Goal: Task Accomplishment & Management: Use online tool/utility

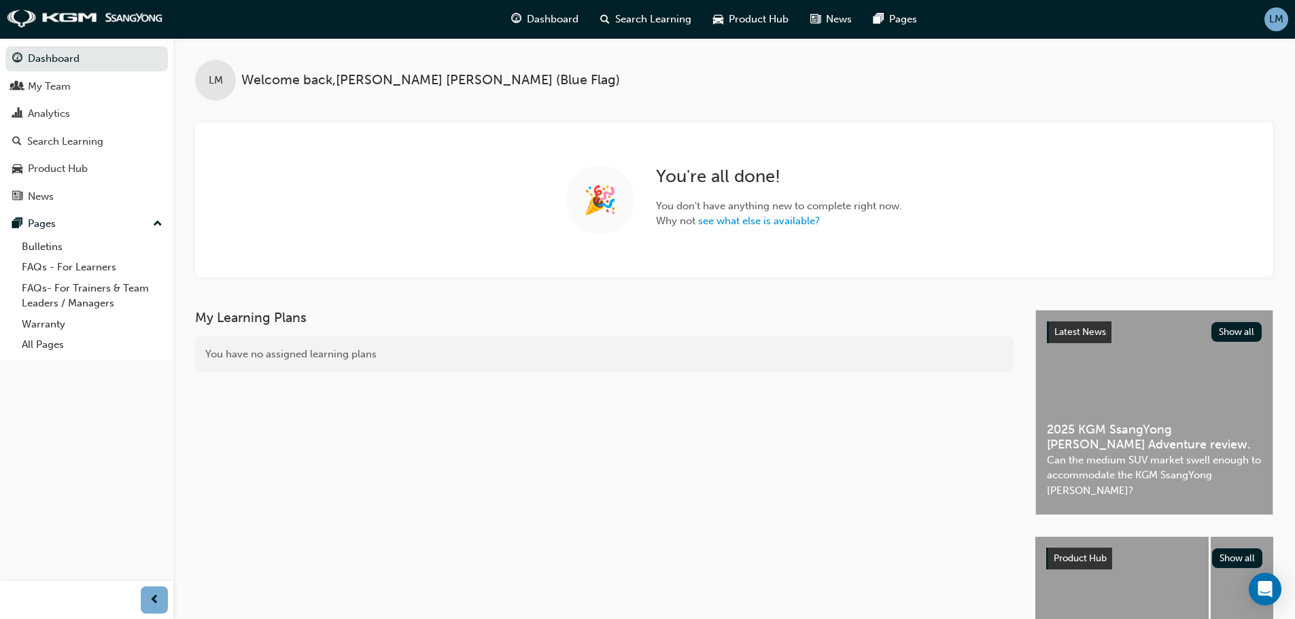
click at [1282, 22] on span "LM" at bounding box center [1276, 20] width 14 height 16
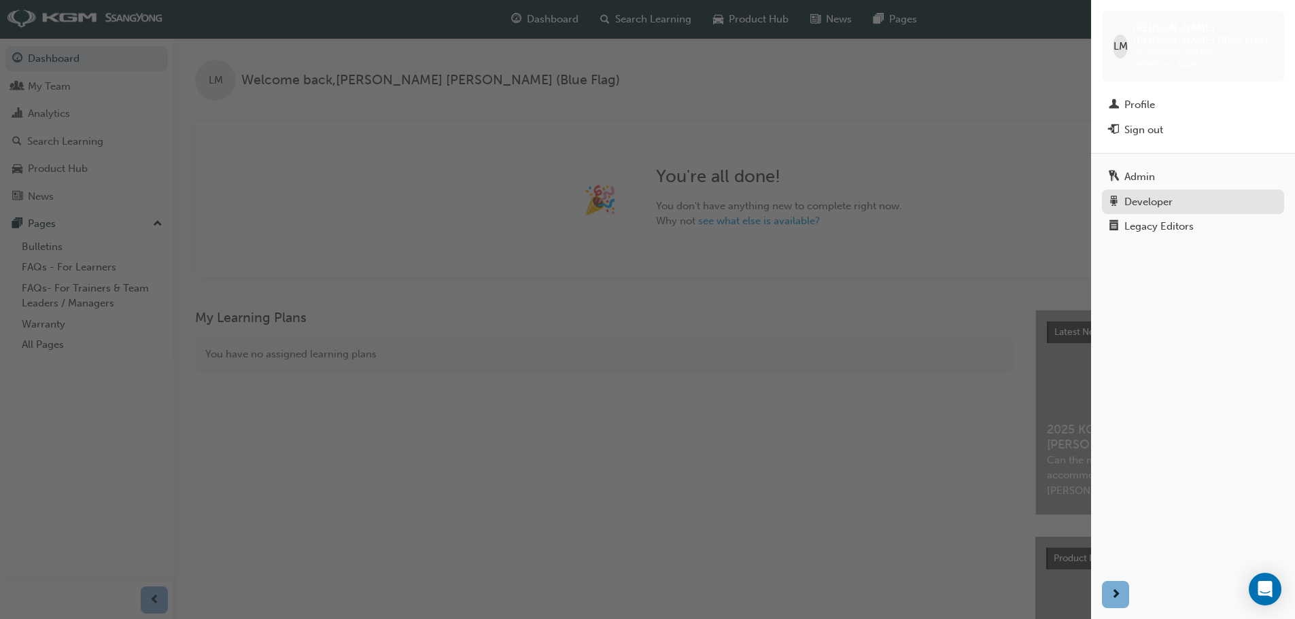
click at [1171, 194] on div "Developer" at bounding box center [1193, 202] width 169 height 17
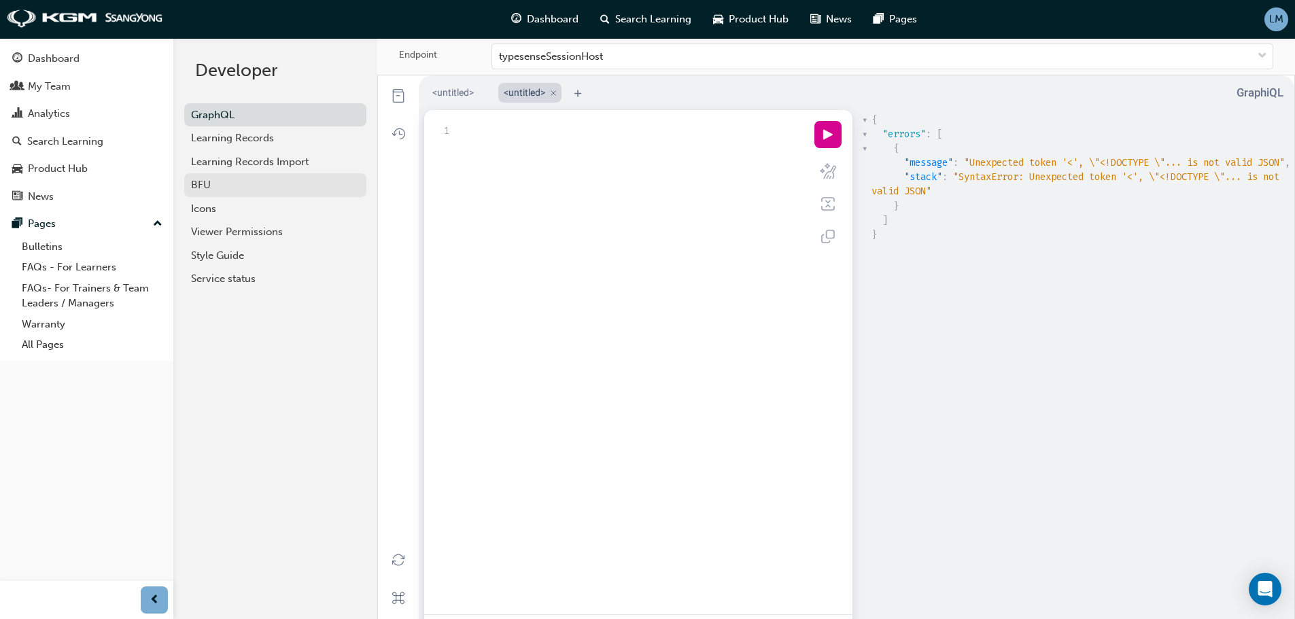
click at [209, 185] on div "BFU" at bounding box center [275, 185] width 169 height 16
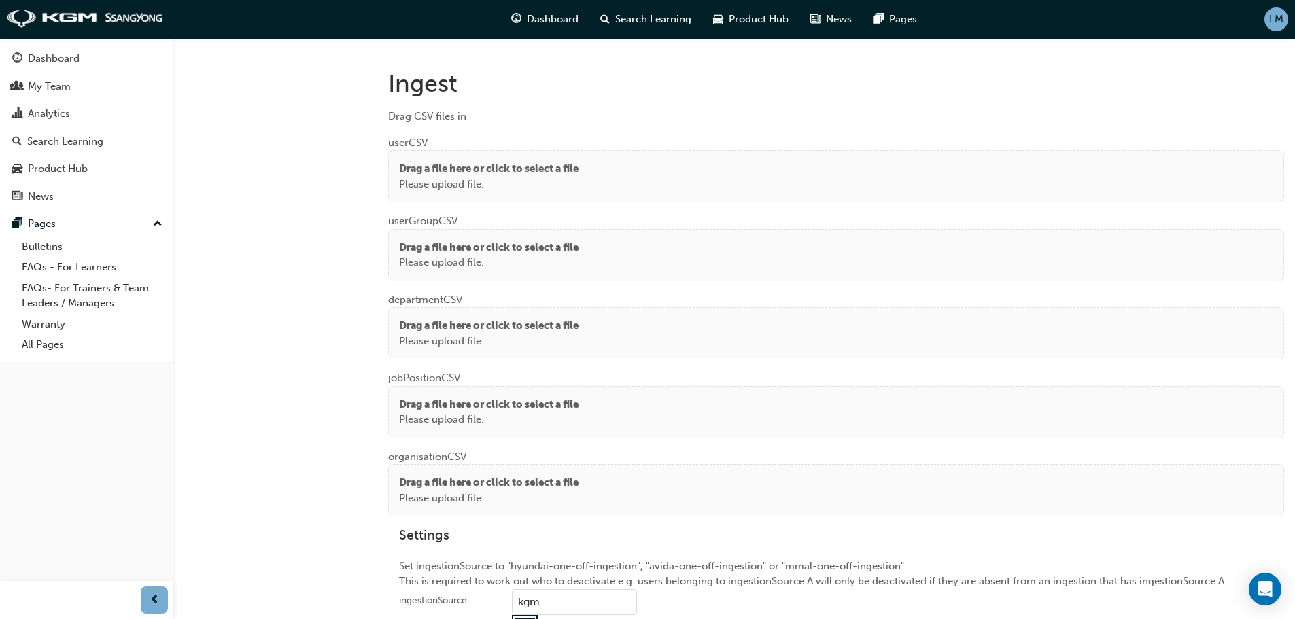
scroll to position [1020, 0]
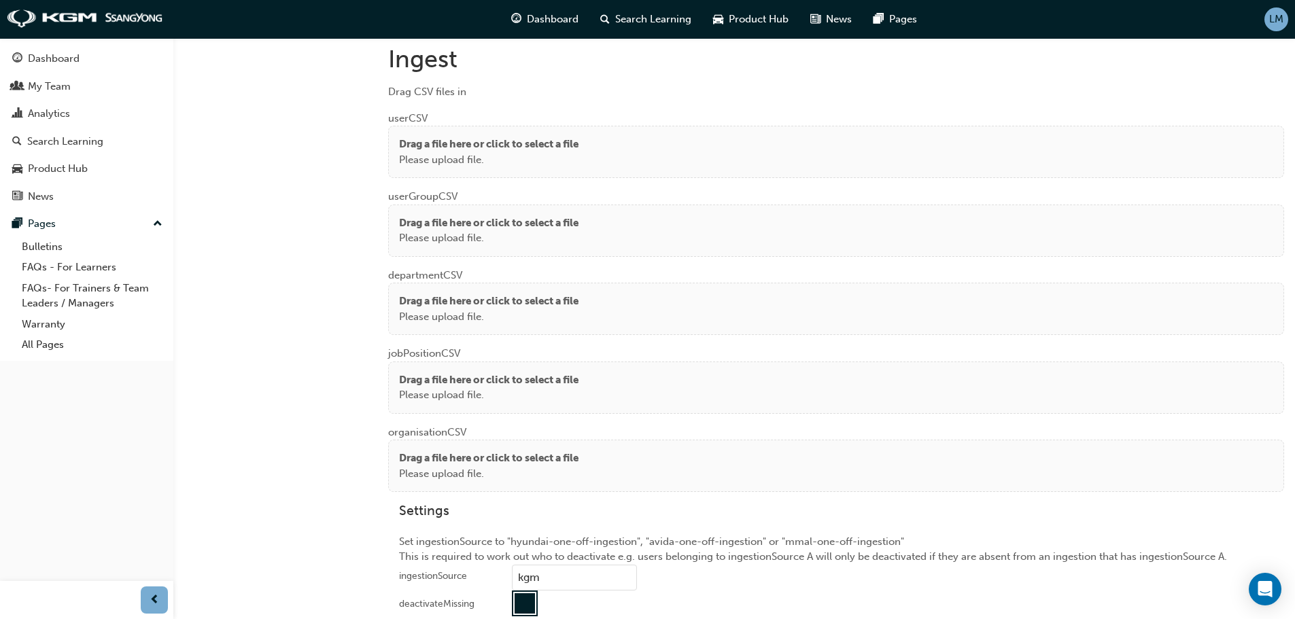
click at [533, 143] on p "Drag a file here or click to select a file" at bounding box center [489, 145] width 180 height 16
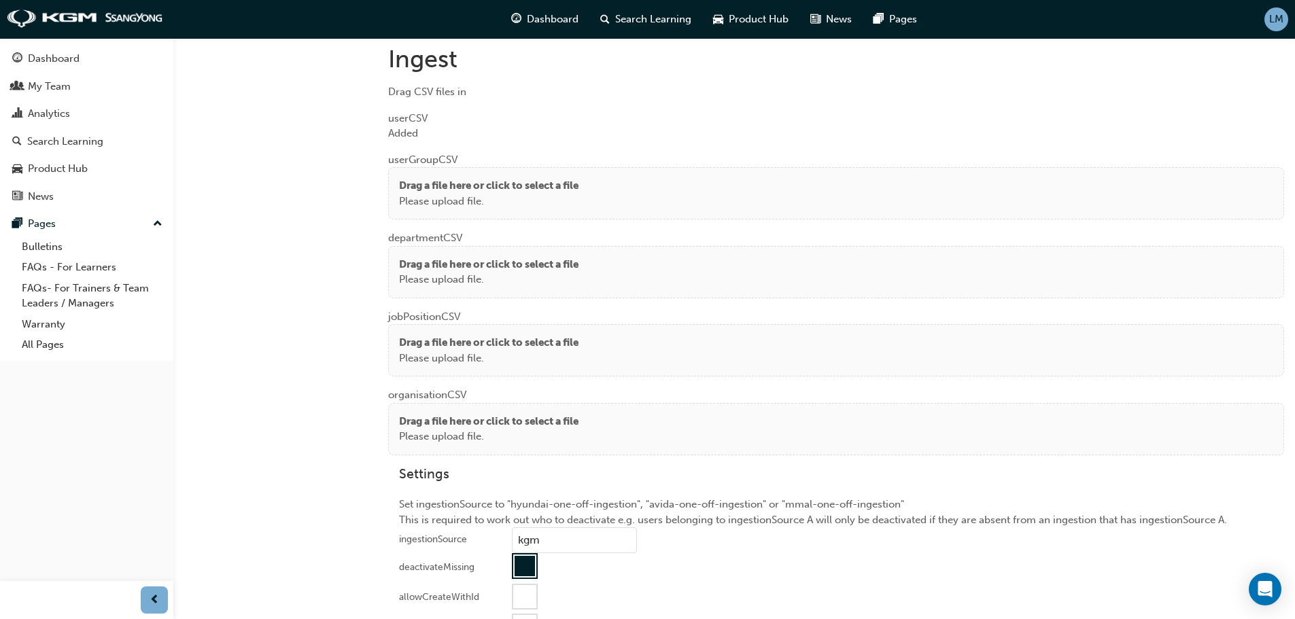
click at [574, 193] on p "Drag a file here or click to select a file" at bounding box center [489, 186] width 180 height 16
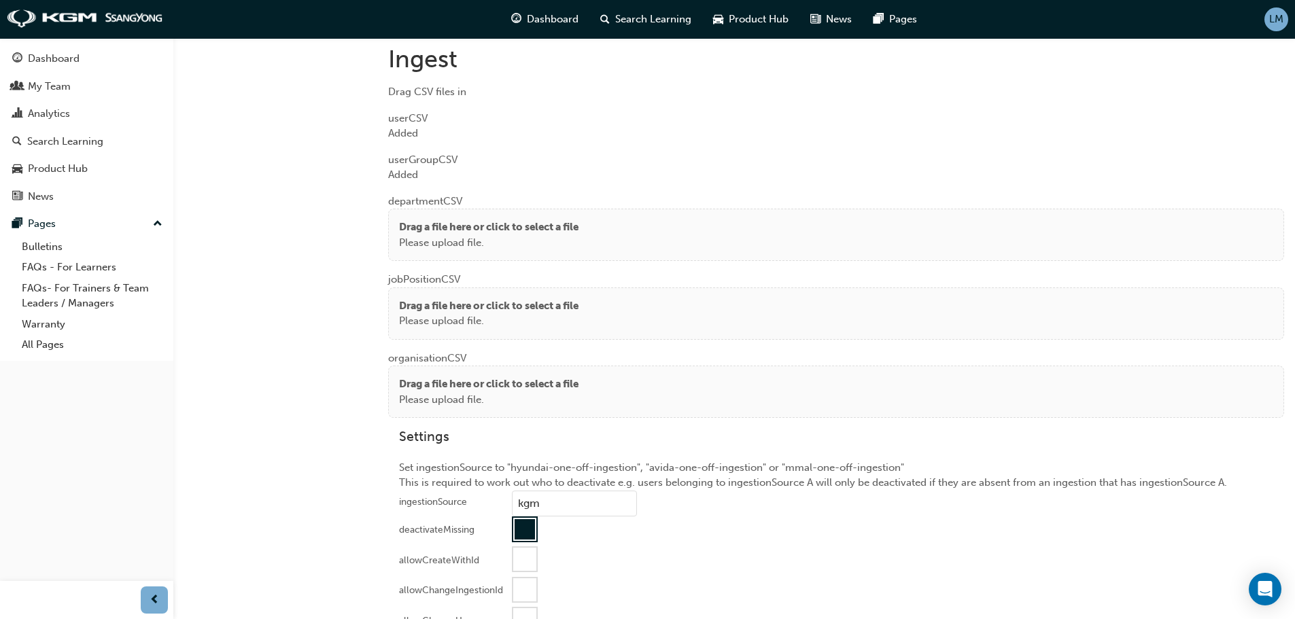
click at [510, 224] on p "Drag a file here or click to select a file" at bounding box center [489, 228] width 180 height 16
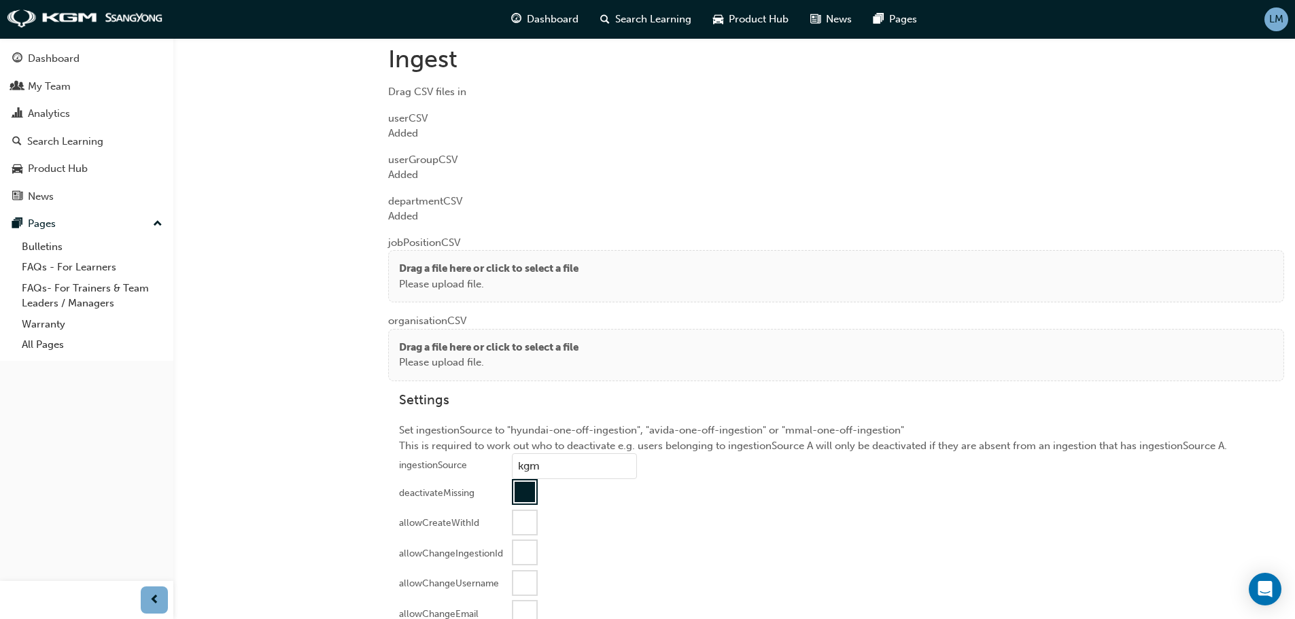
click at [557, 272] on p "Drag a file here or click to select a file" at bounding box center [489, 269] width 180 height 16
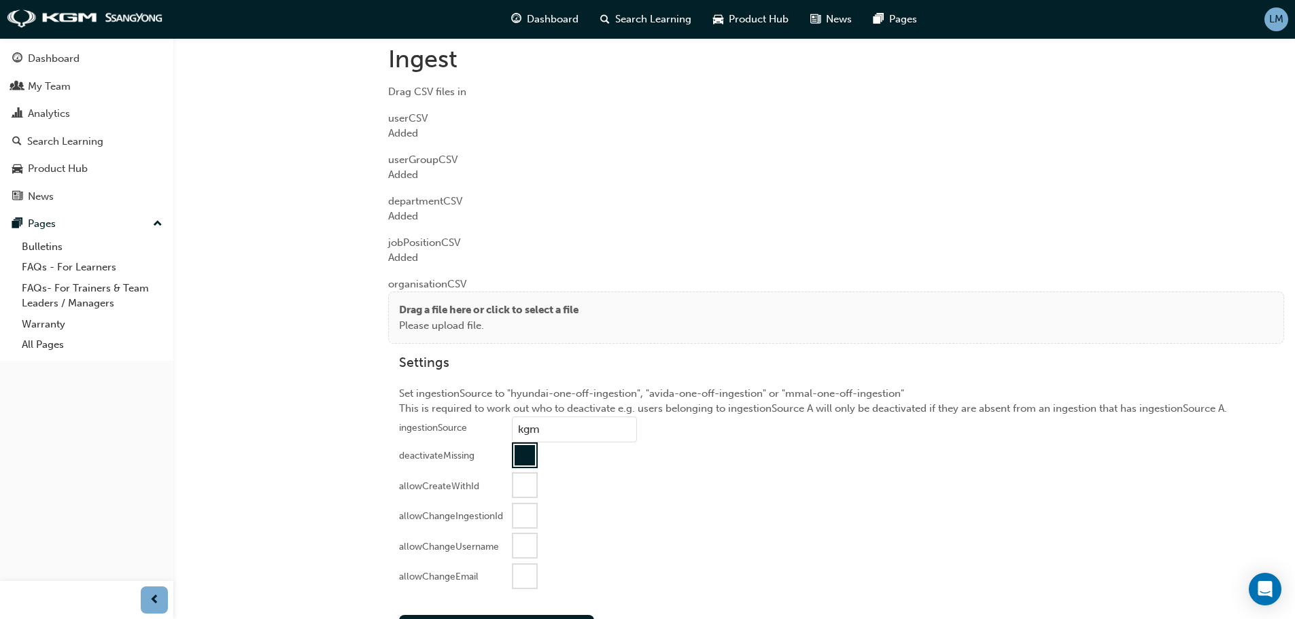
click at [547, 310] on p "Drag a file here or click to select a file" at bounding box center [489, 311] width 180 height 16
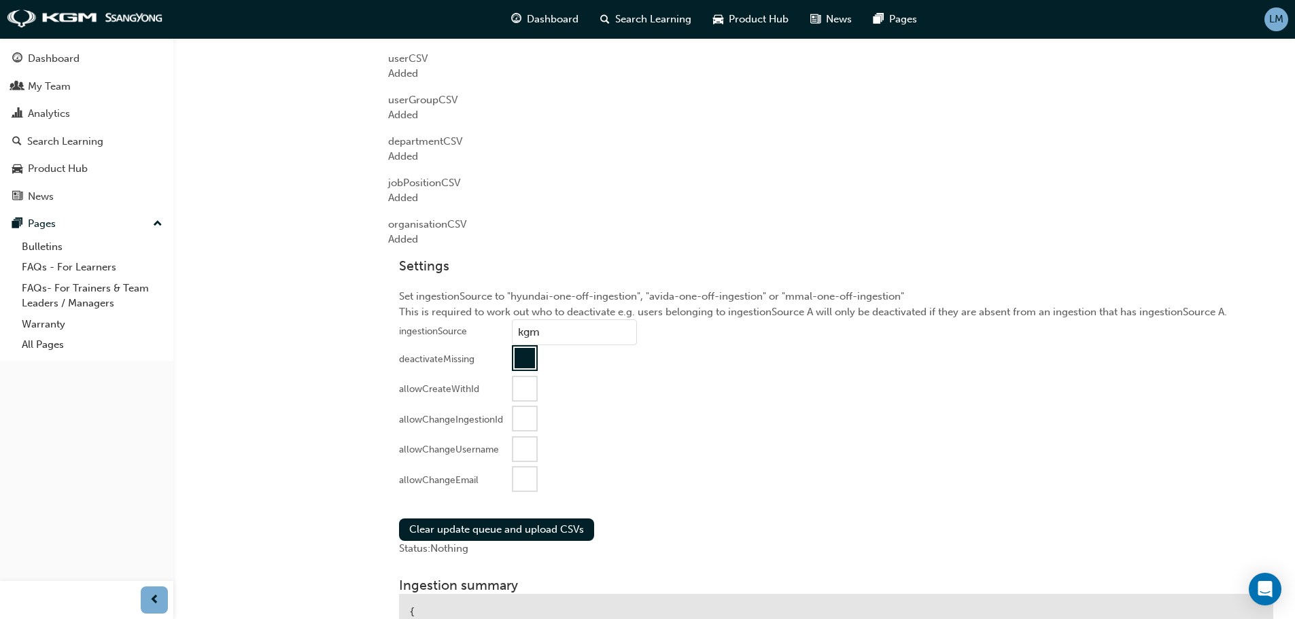
scroll to position [1156, 0]
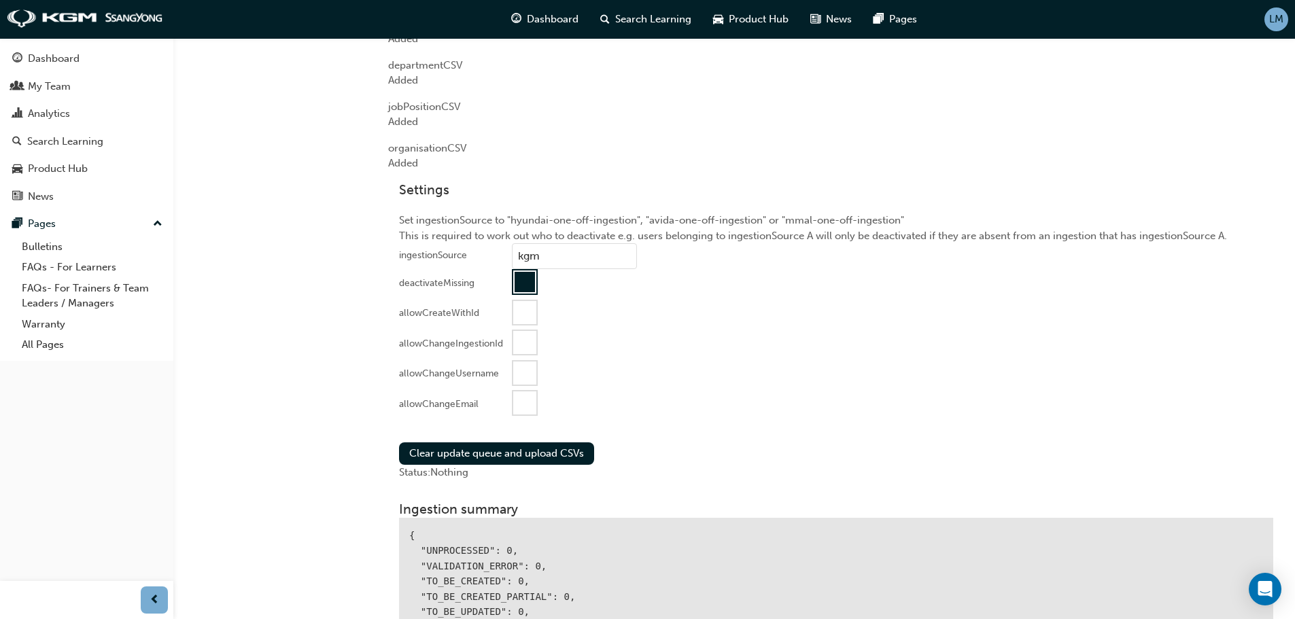
click at [528, 279] on div at bounding box center [525, 282] width 20 height 20
click at [518, 394] on div at bounding box center [524, 403] width 23 height 23
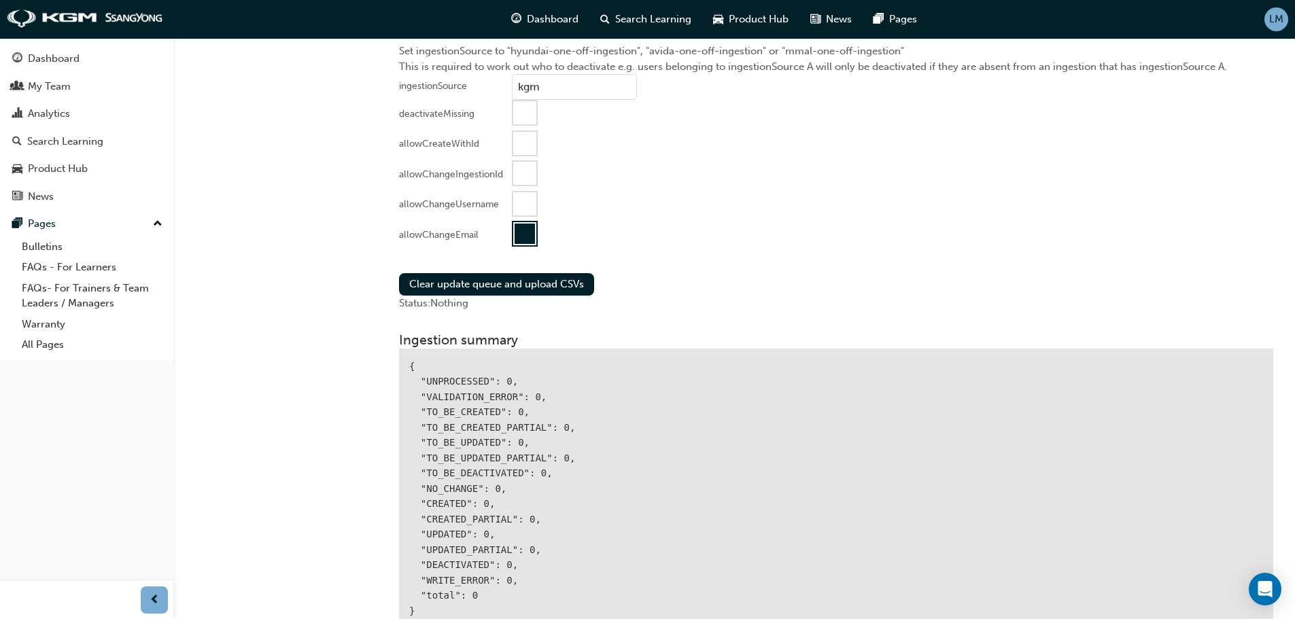
scroll to position [1360, 0]
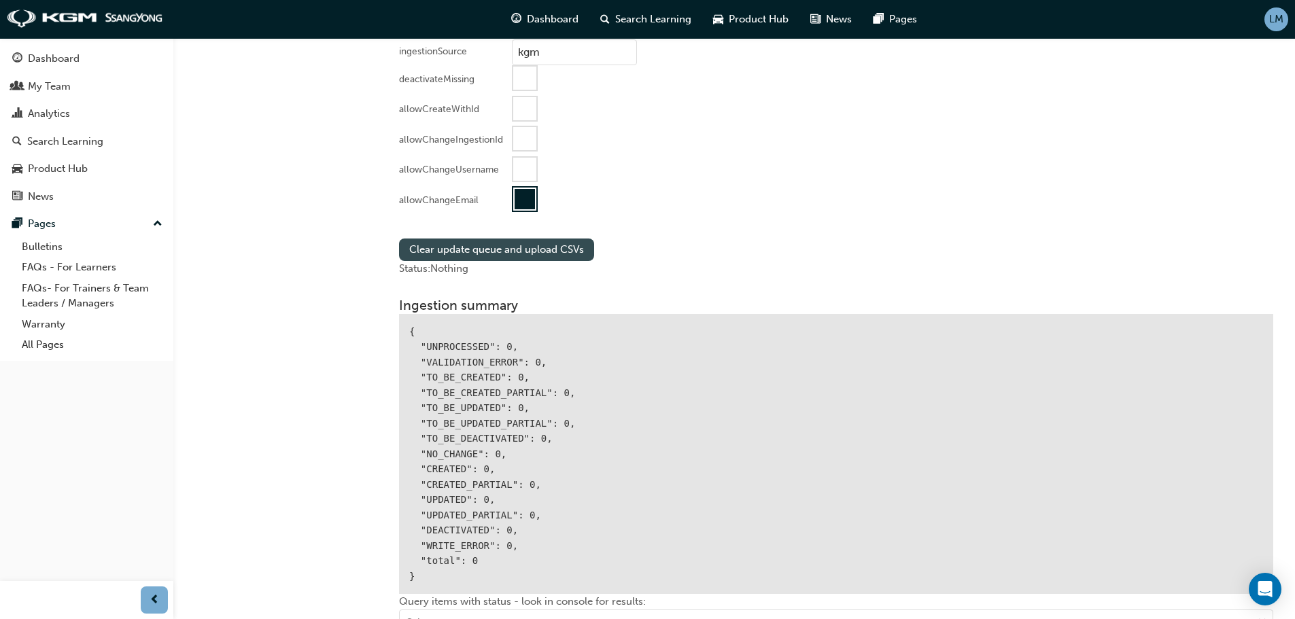
click at [526, 254] on button "Clear update queue and upload CSVs" at bounding box center [496, 250] width 195 height 22
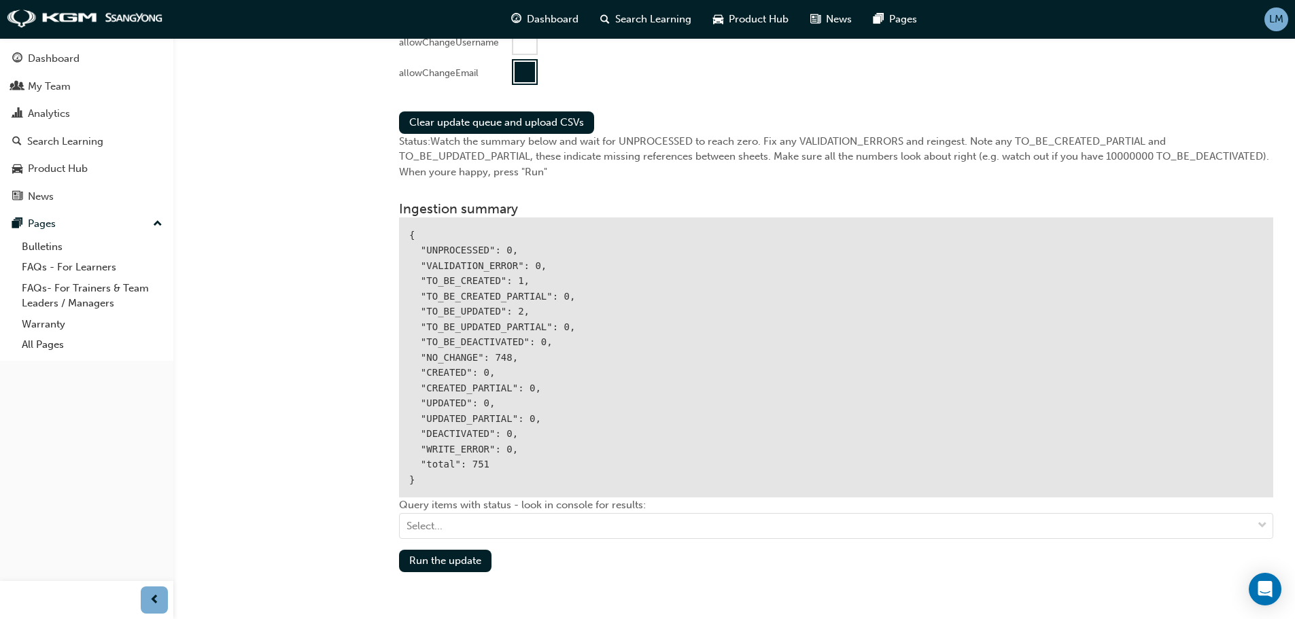
scroll to position [1564, 0]
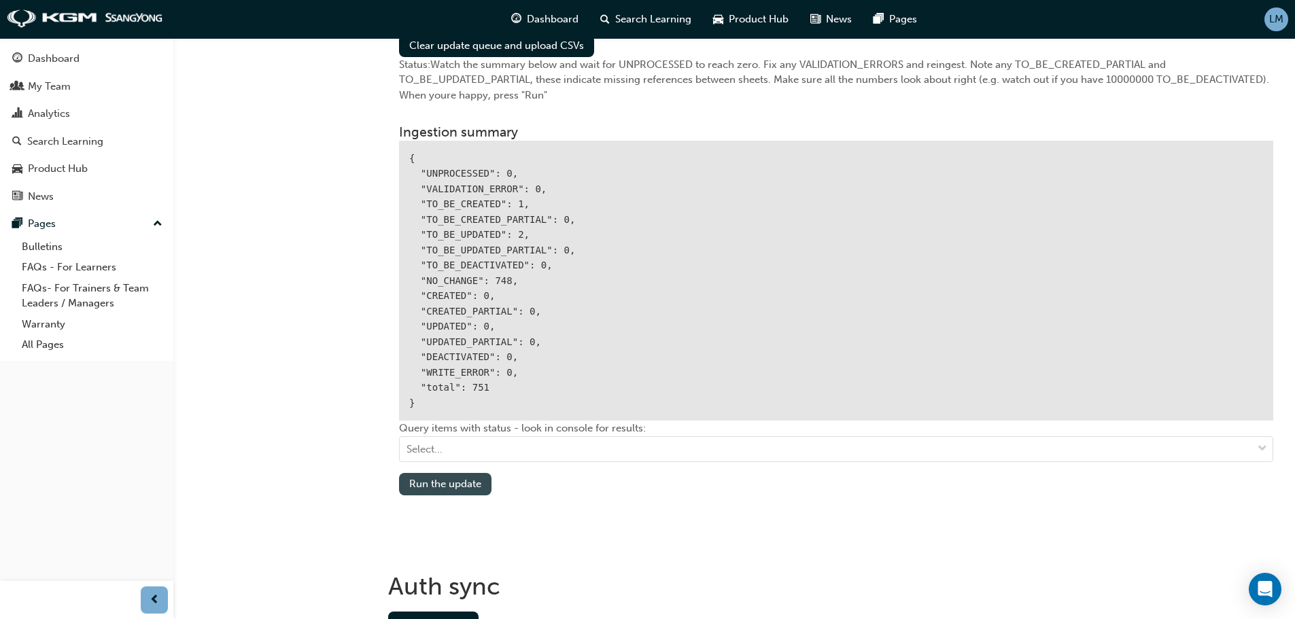
click at [450, 487] on button "Run the update" at bounding box center [445, 484] width 92 height 22
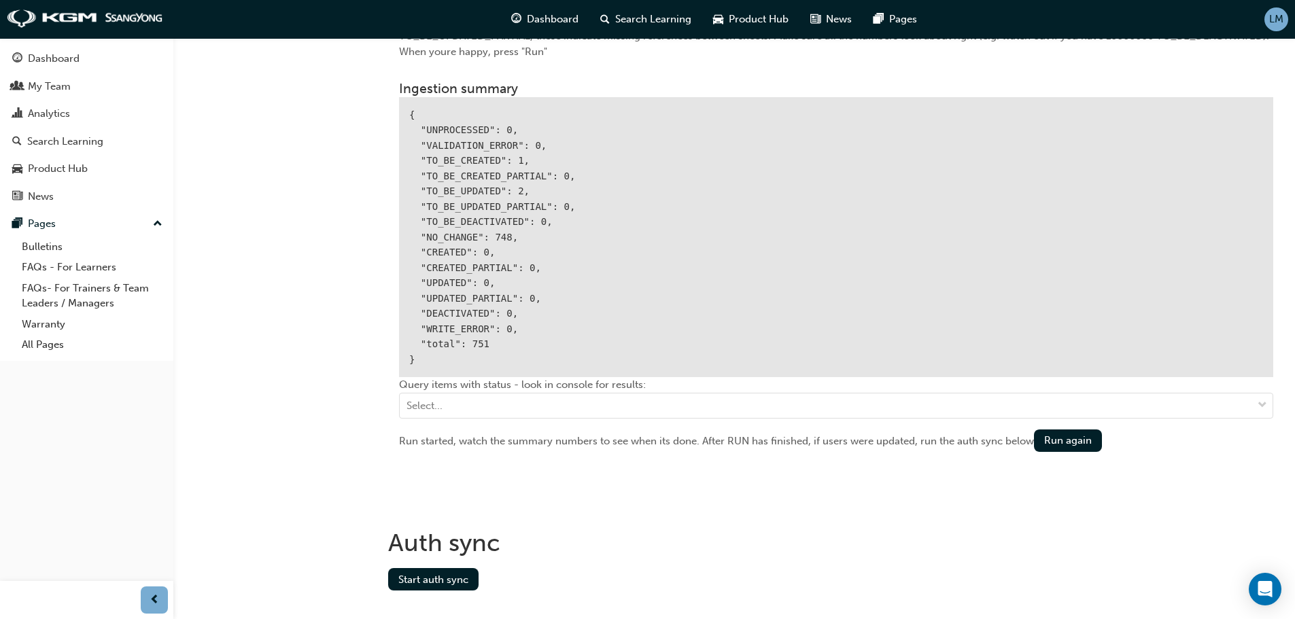
scroll to position [1632, 0]
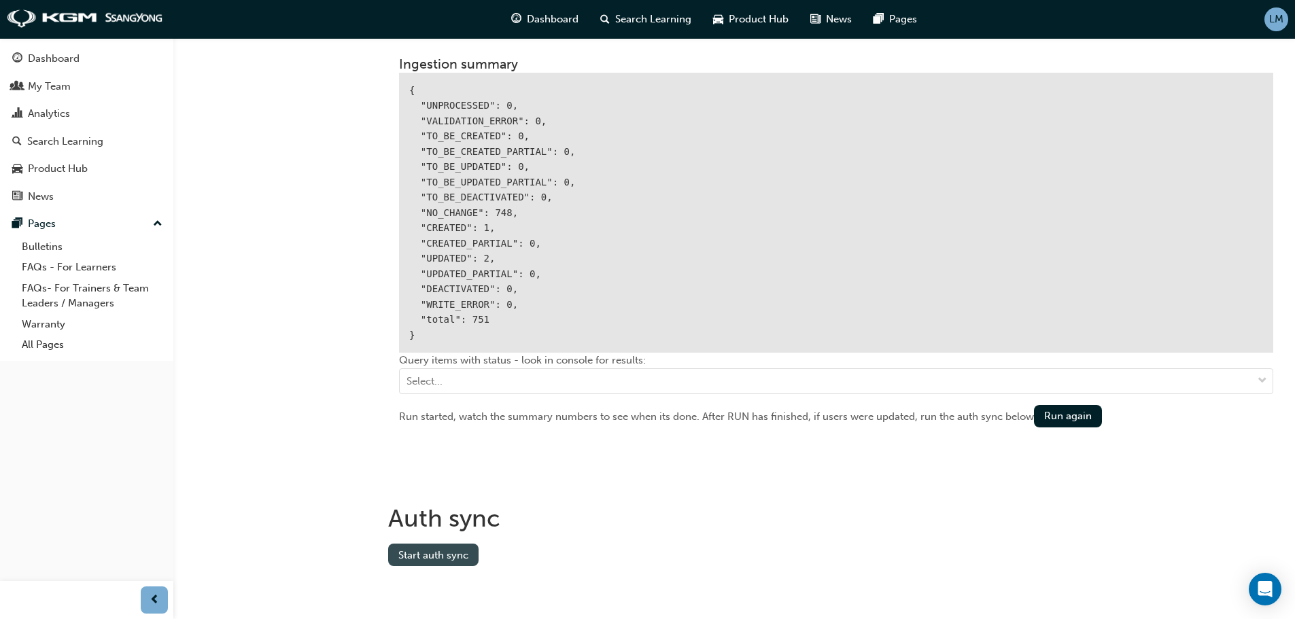
click at [434, 547] on button "Start auth sync" at bounding box center [433, 555] width 90 height 22
click at [388, 544] on button "Start auth sync" at bounding box center [433, 555] width 90 height 22
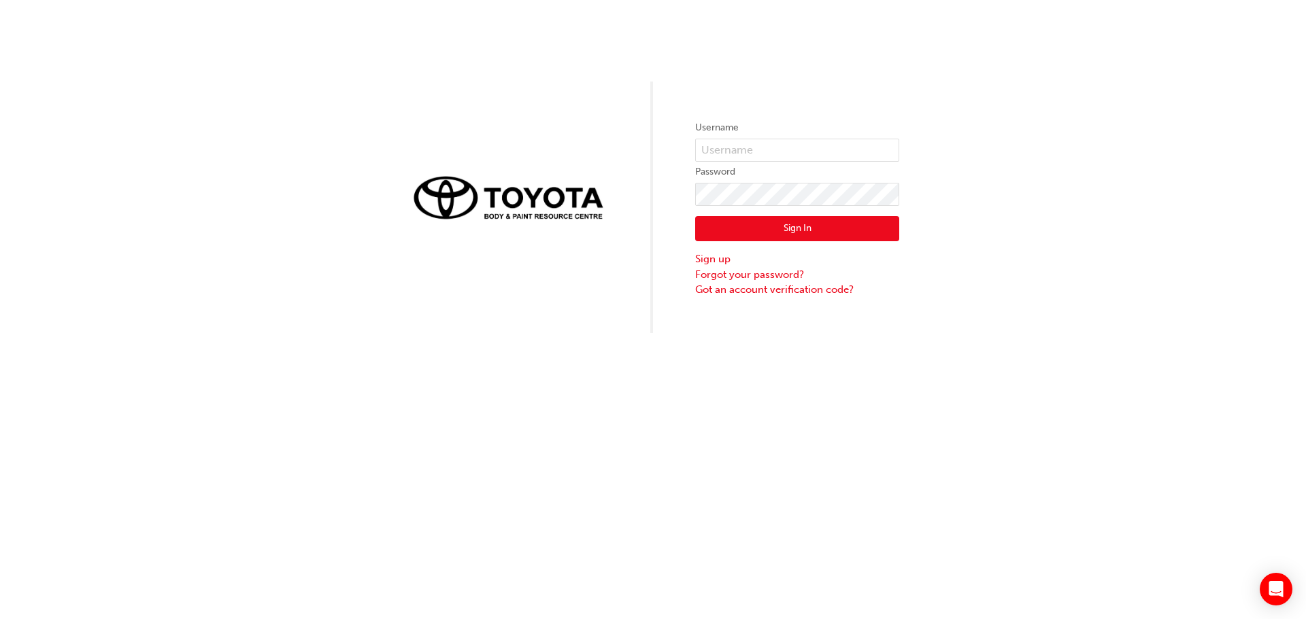
click at [816, 135] on label "Username" at bounding box center [797, 128] width 204 height 16
click at [815, 144] on input "text" at bounding box center [797, 150] width 204 height 23
type input "bf.[PERSON_NAME].[PERSON_NAME]"
click button "Sign In" at bounding box center [797, 229] width 204 height 26
